Goal: Transaction & Acquisition: Purchase product/service

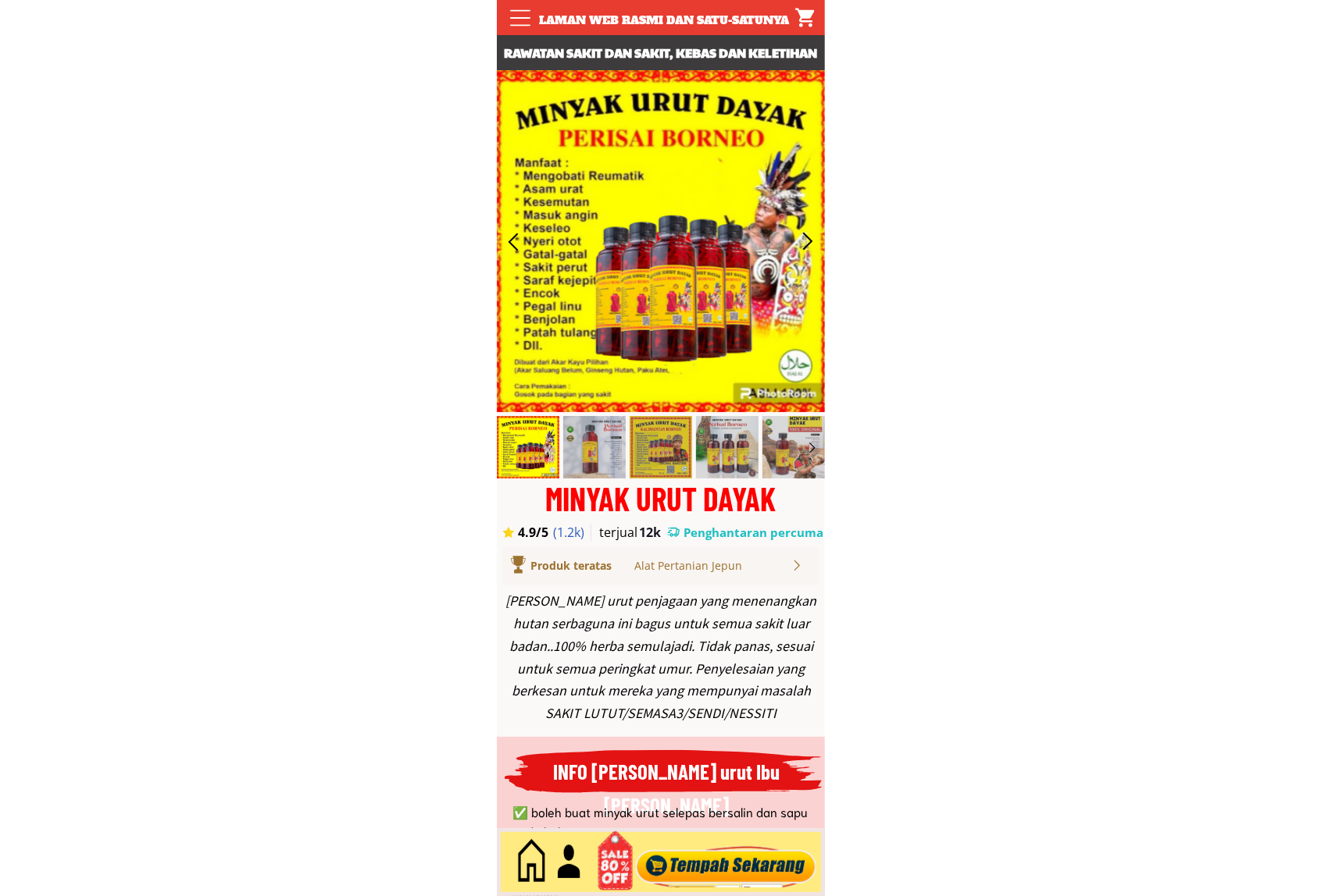
click at [750, 859] on div at bounding box center [726, 862] width 189 height 52
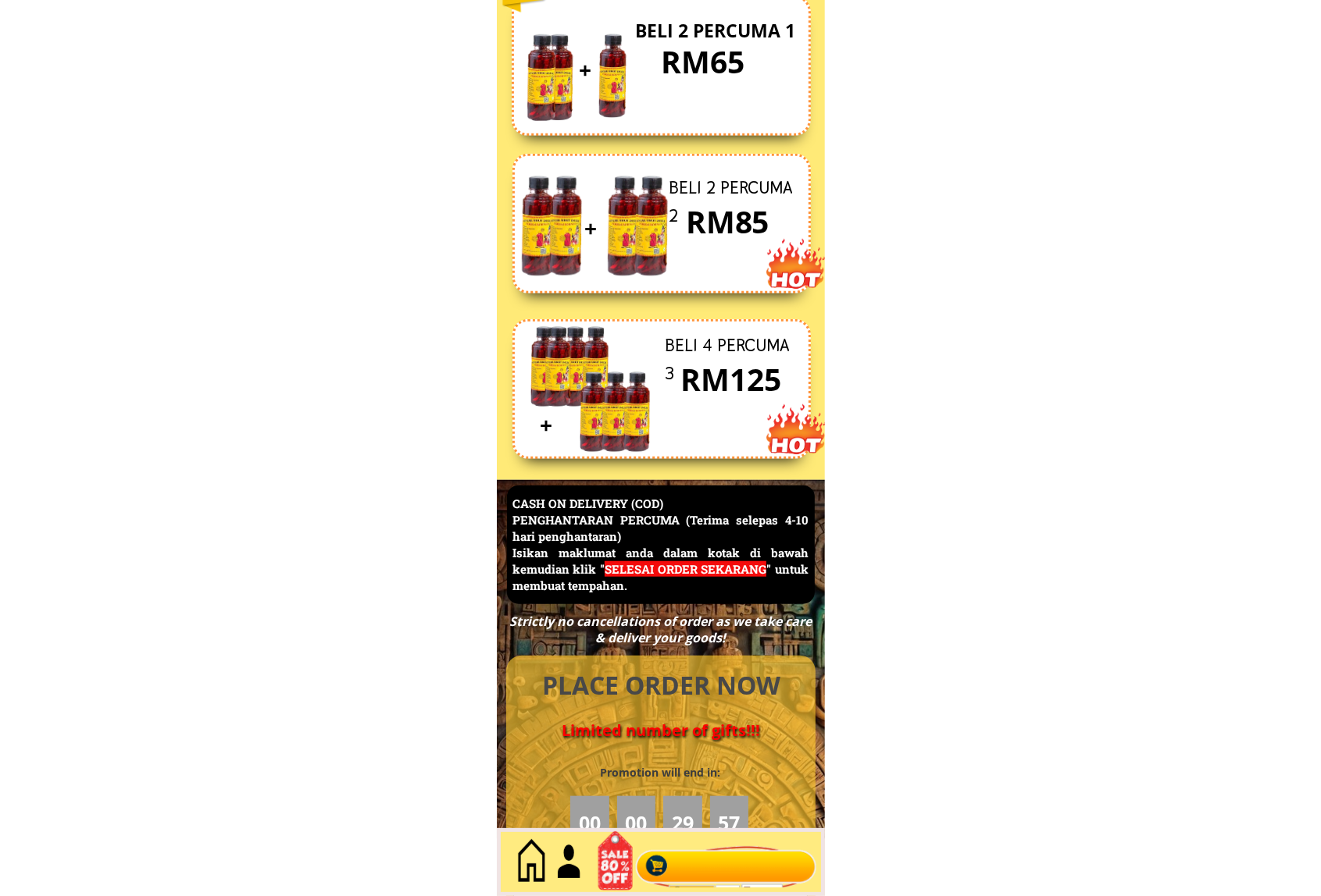
scroll to position [6775, 0]
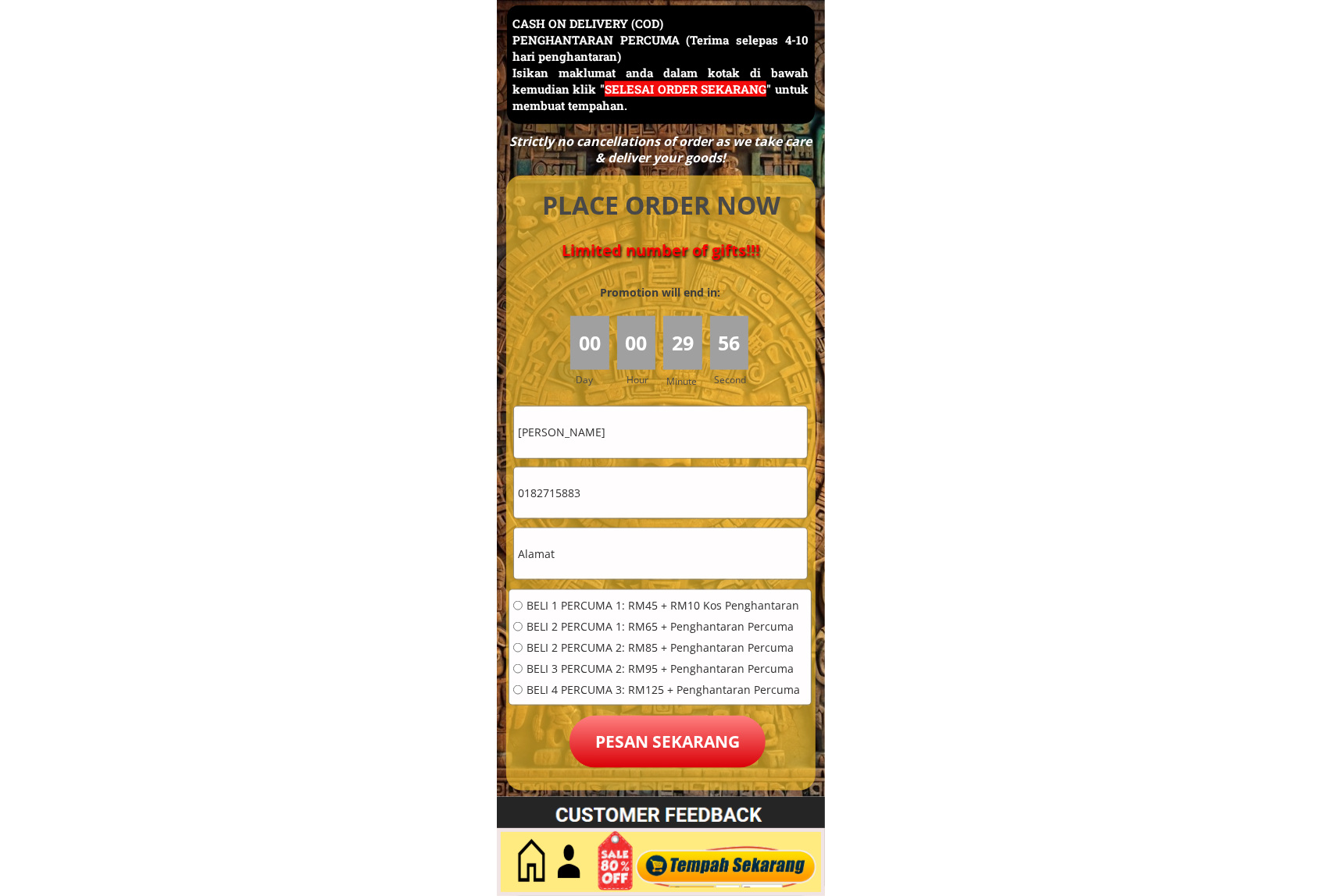
click at [645, 442] on input "[PERSON_NAME]" at bounding box center [660, 432] width 293 height 51
paste input "Rohamah BT sabro"
type input "Rohamah BT sabron"
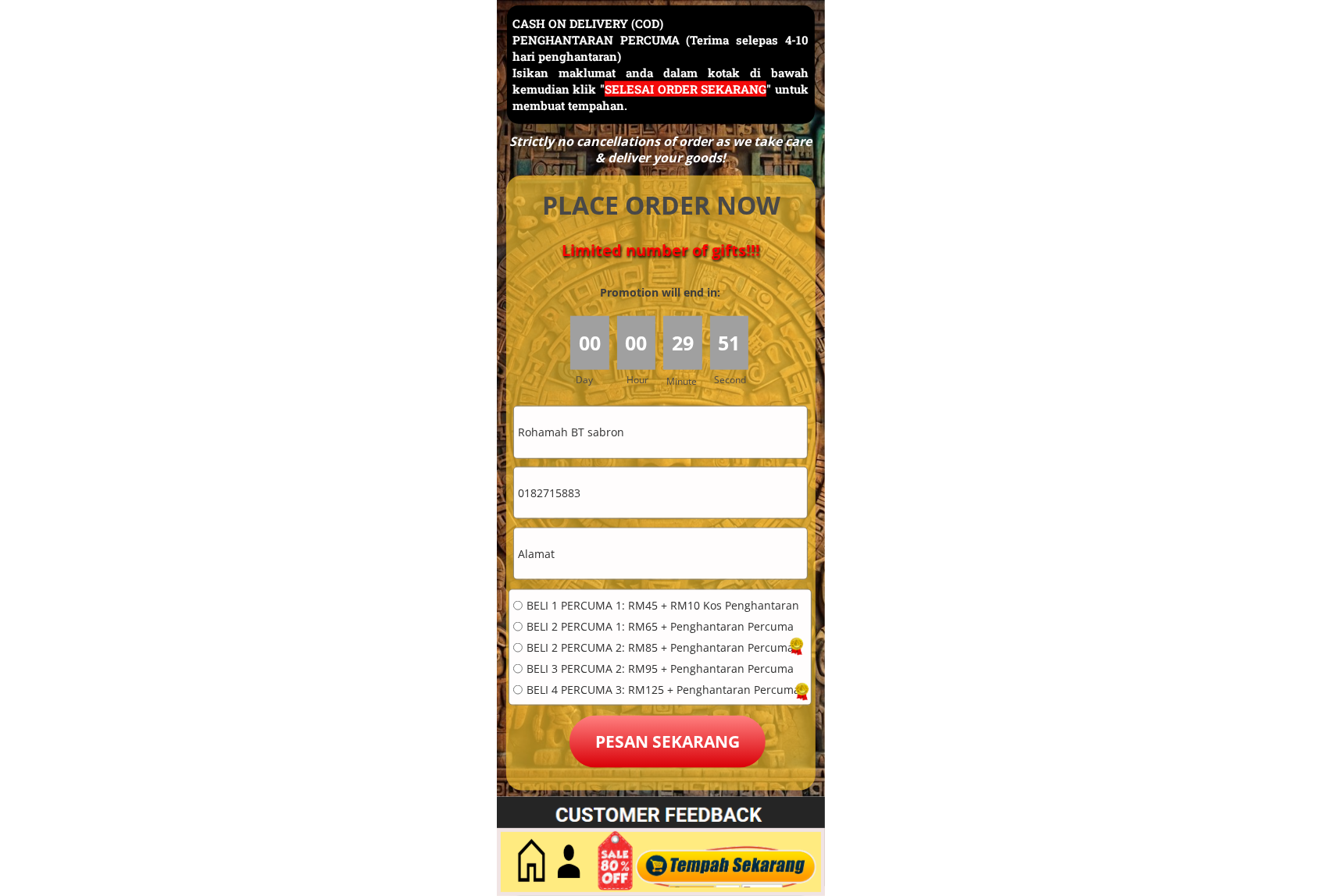
click at [653, 501] on input "0182715883" at bounding box center [660, 493] width 293 height 51
paste input "95886356"
type input "0195886356"
click at [659, 567] on input "text" at bounding box center [660, 554] width 293 height 51
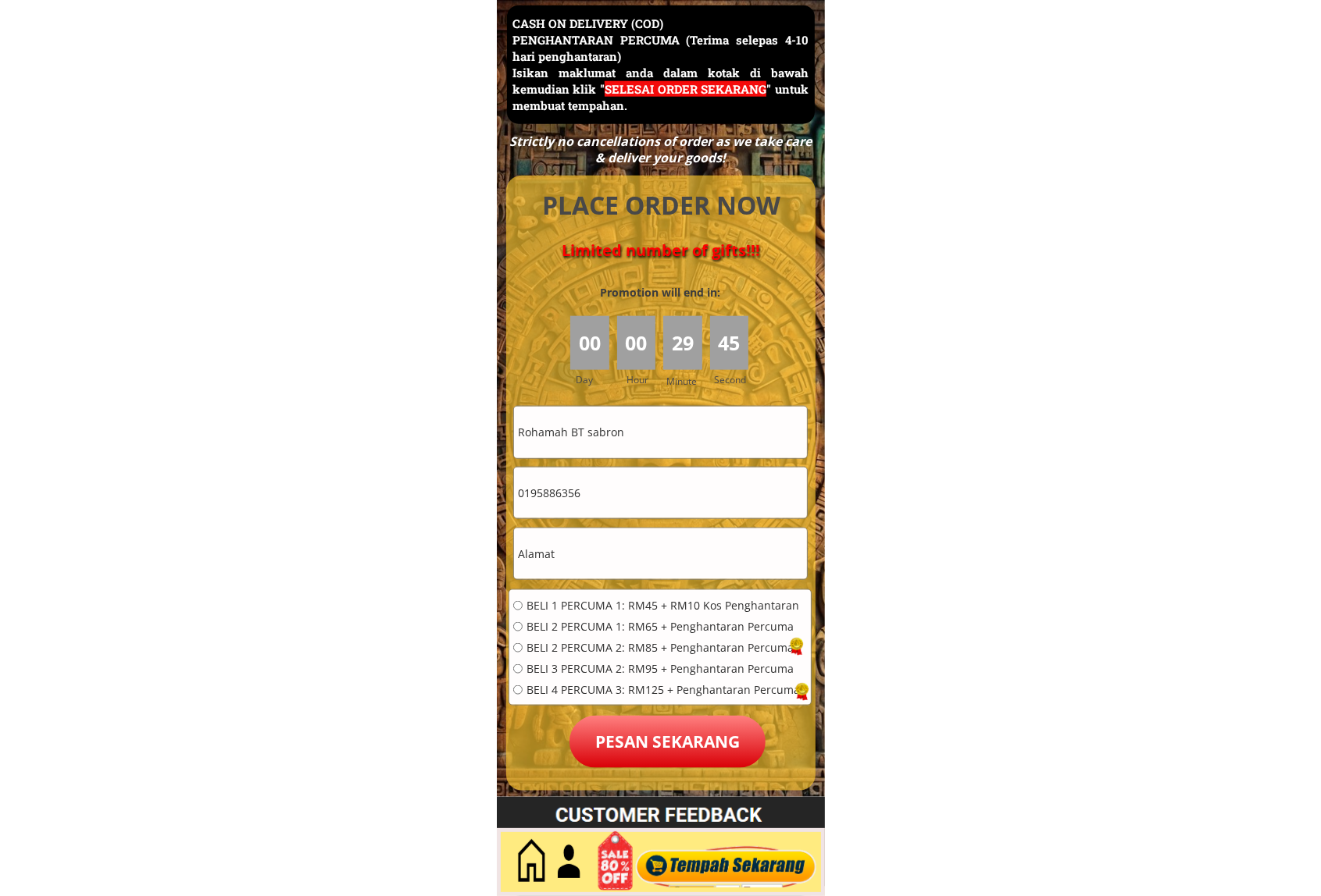
click at [659, 567] on input "text" at bounding box center [660, 554] width 293 height 51
paste input "[GEOGRAPHIC_DATA], 14, [GEOGRAPHIC_DATA]"
type input "[GEOGRAPHIC_DATA], 14, [GEOGRAPHIC_DATA]"
drag, startPoint x: 627, startPoint y: 606, endPoint x: 626, endPoint y: 620, distance: 14.0
click at [627, 607] on span "BELI 1 PERCUMA 1: RM45 + RM10 Kos Penghantaran" at bounding box center [663, 606] width 274 height 11
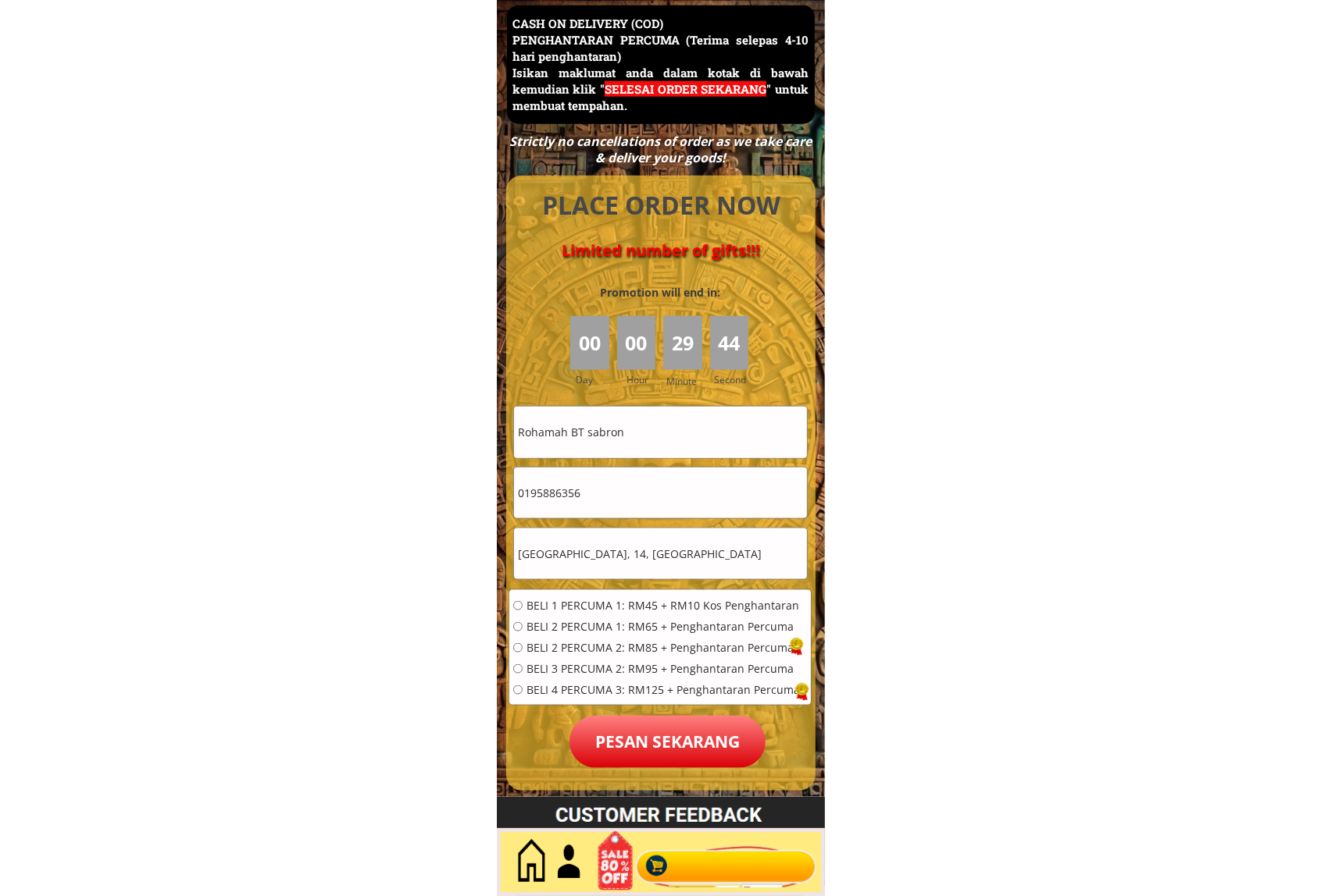
radio input "true"
click at [662, 716] on p "Pesan sekarang" at bounding box center [668, 741] width 196 height 52
